Goal: Navigation & Orientation: Find specific page/section

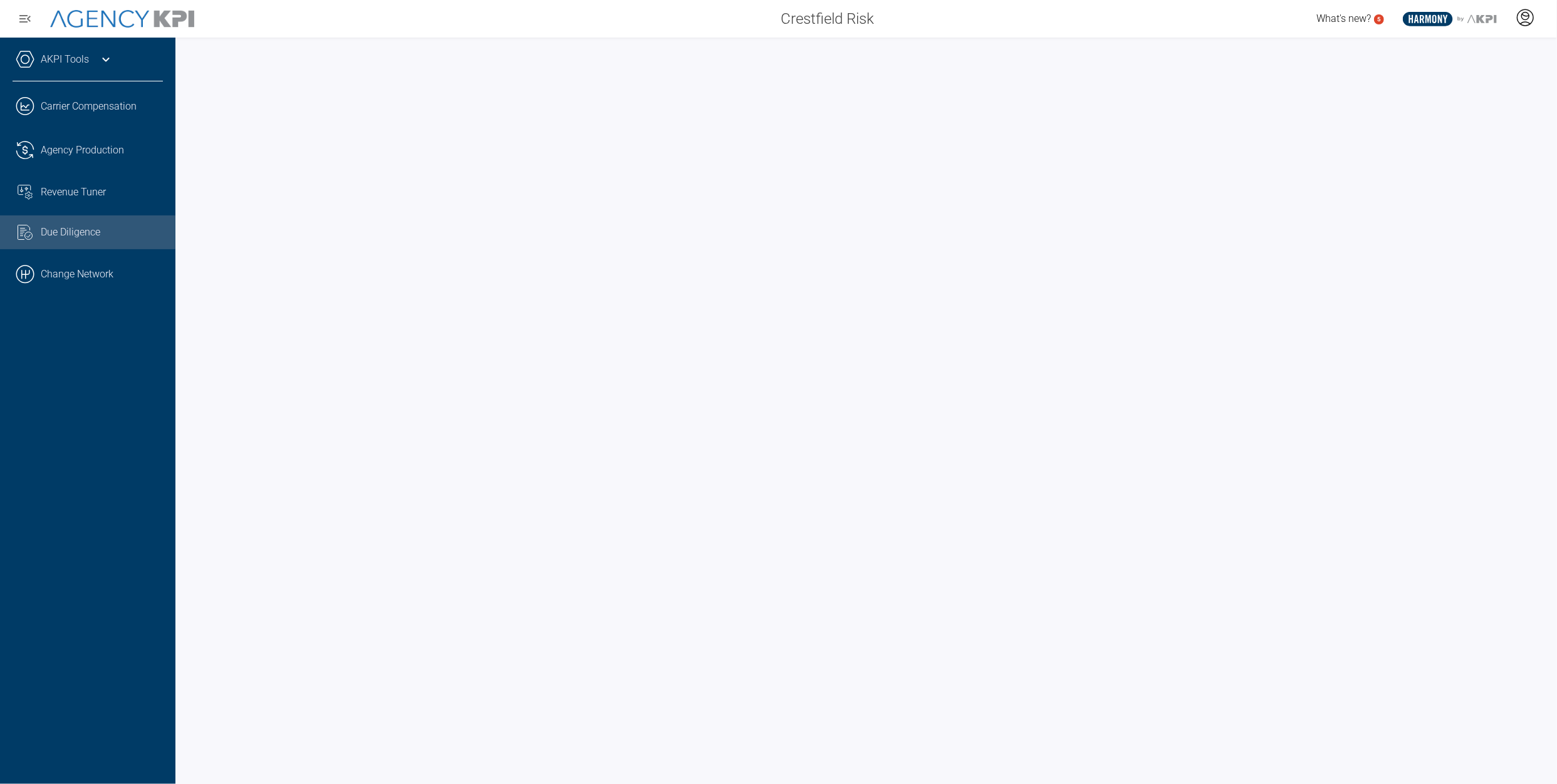
click at [1515, 26] on div at bounding box center [1524, 19] width 31 height 29
click at [1454, 88] on li "Log Out" at bounding box center [1475, 87] width 135 height 26
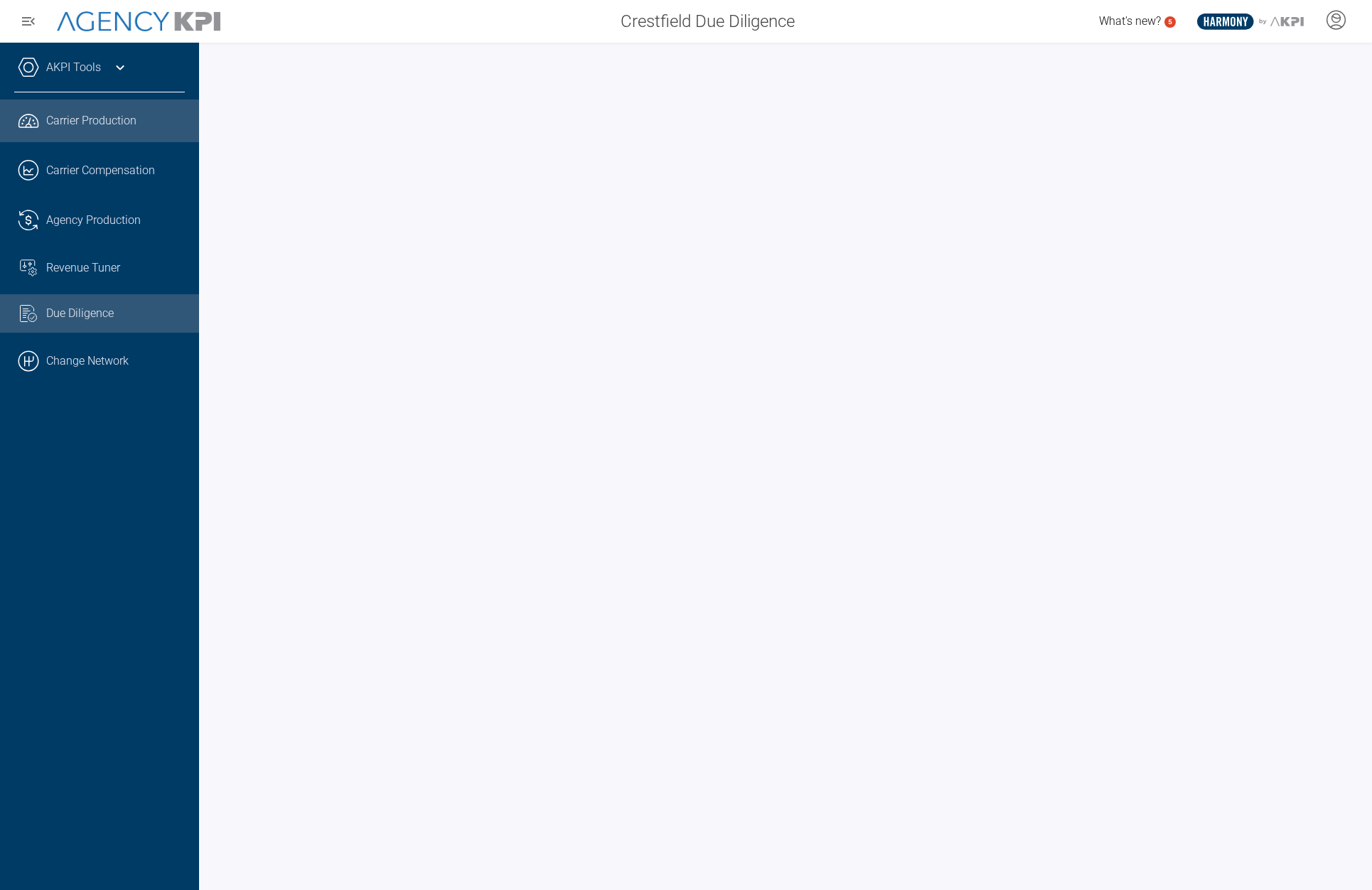
click at [104, 321] on span "Due Diligence" at bounding box center [79, 313] width 67 height 17
drag, startPoint x: 160, startPoint y: 352, endPoint x: 229, endPoint y: 319, distance: 76.5
click at [160, 352] on link ".cls-1{fill:none;stroke:#000;stroke-linecap:round;stroke-linejoin:round;stroke-…" at bounding box center [99, 361] width 199 height 42
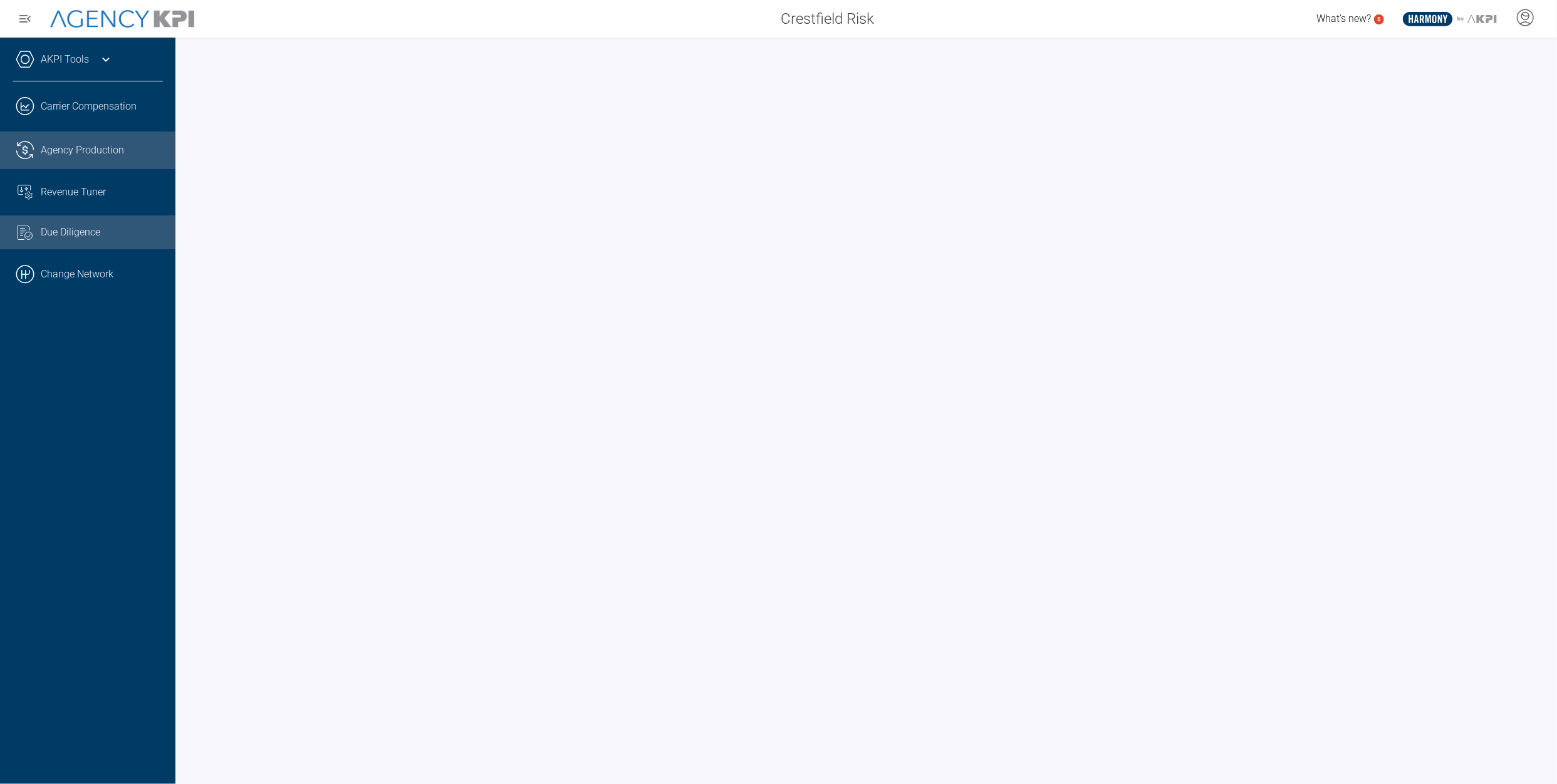
click at [79, 143] on span "Agency Production" at bounding box center [82, 150] width 83 height 15
